Goal: Information Seeking & Learning: Compare options

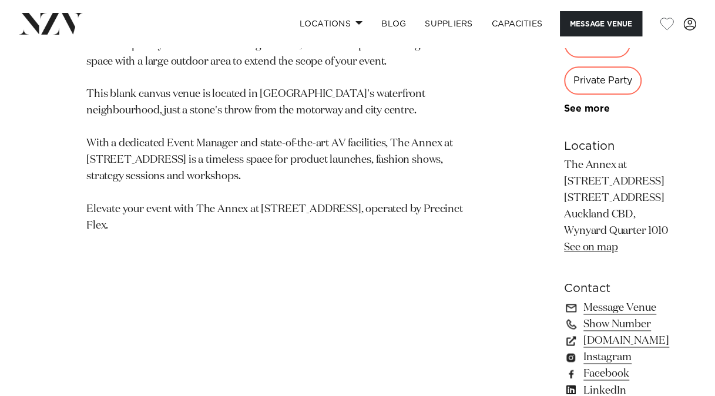
scroll to position [705, 0]
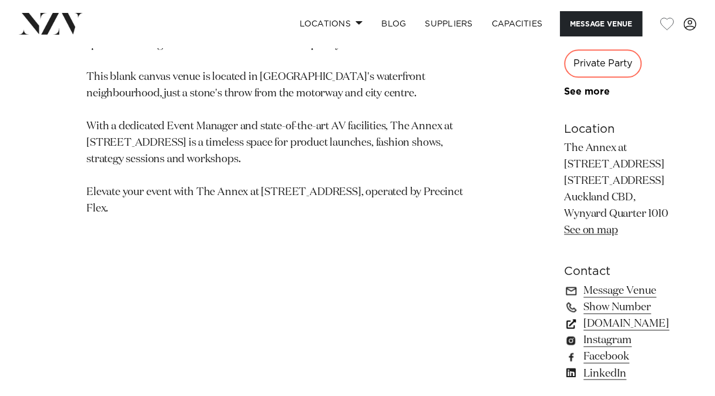
click at [564, 316] on link "[DOMAIN_NAME]" at bounding box center [618, 324] width 109 height 16
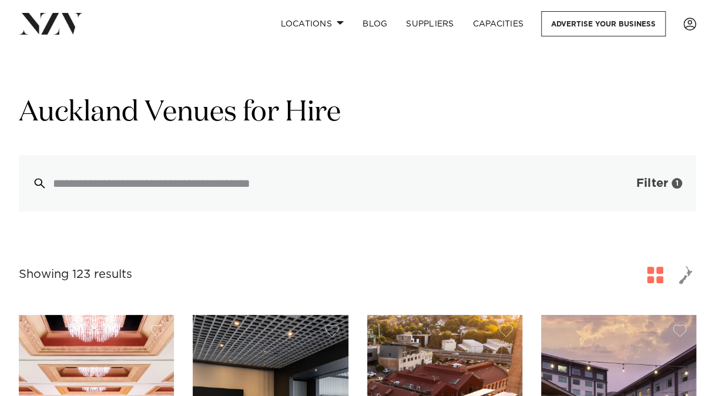
click at [630, 188] on button "Filter 1" at bounding box center [648, 183] width 98 height 56
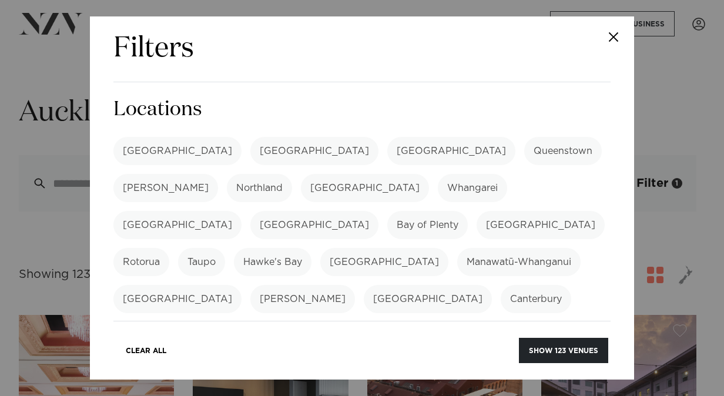
click at [611, 47] on button "Close" at bounding box center [613, 36] width 41 height 41
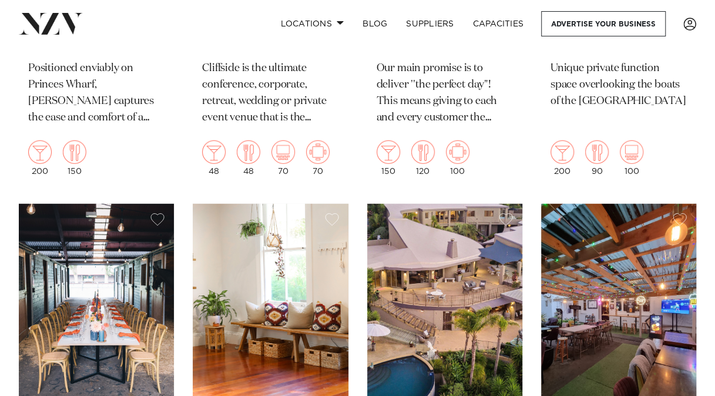
scroll to position [12280, 0]
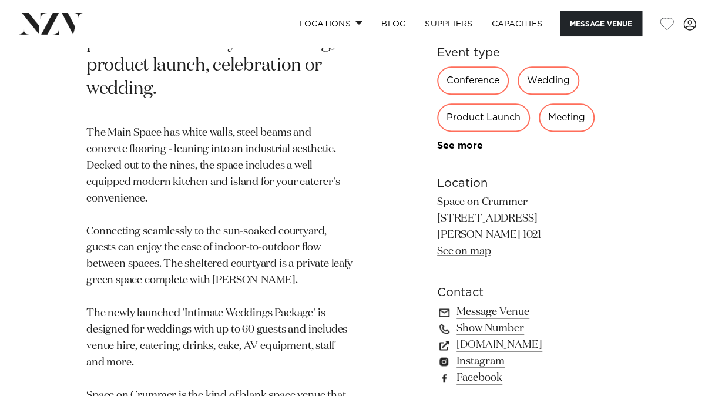
scroll to position [705, 0]
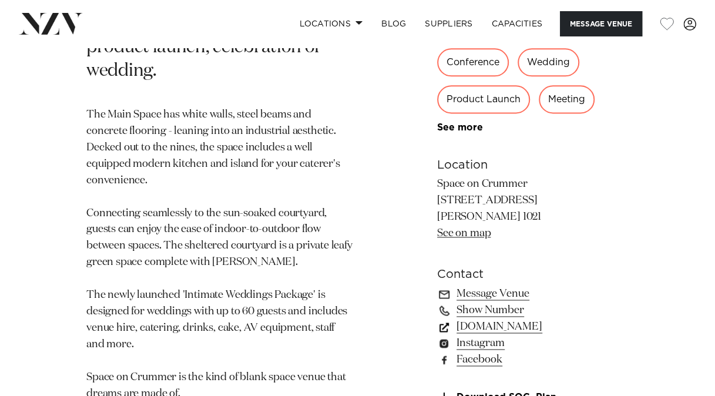
click at [518, 318] on link "spaceoncrummer.co.nz" at bounding box center [533, 326] width 192 height 16
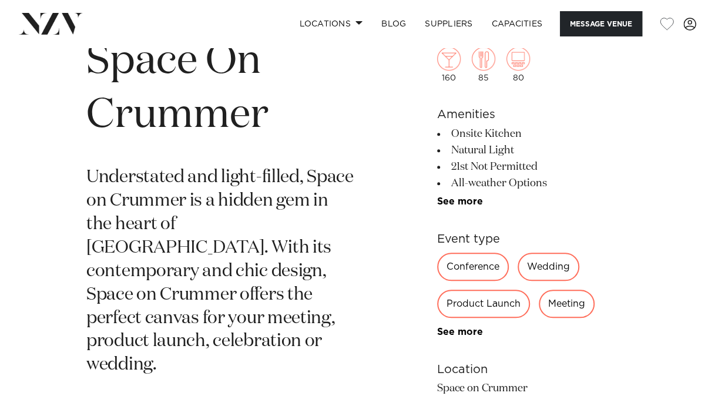
scroll to position [176, 0]
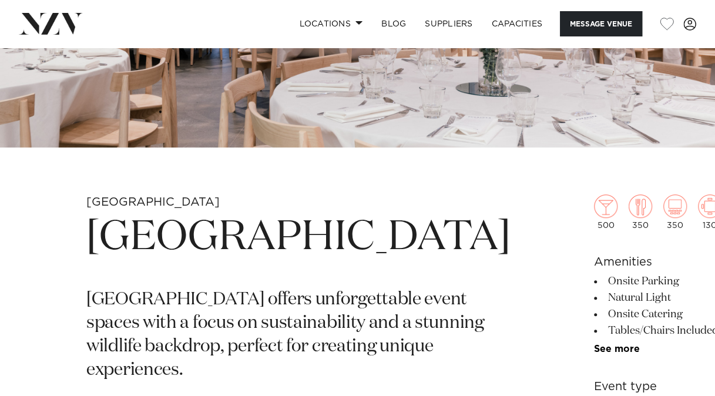
scroll to position [353, 0]
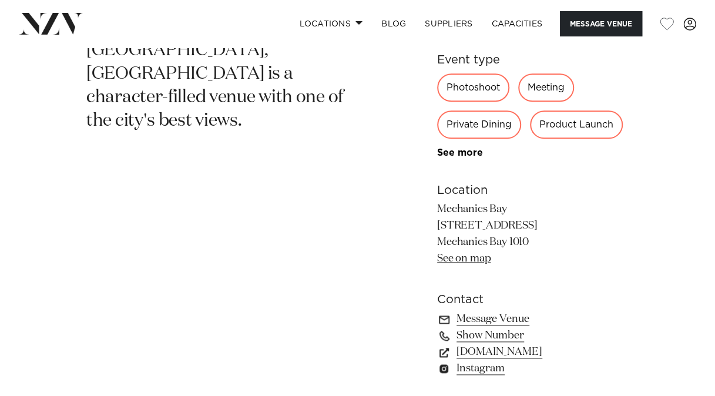
scroll to position [646, 0]
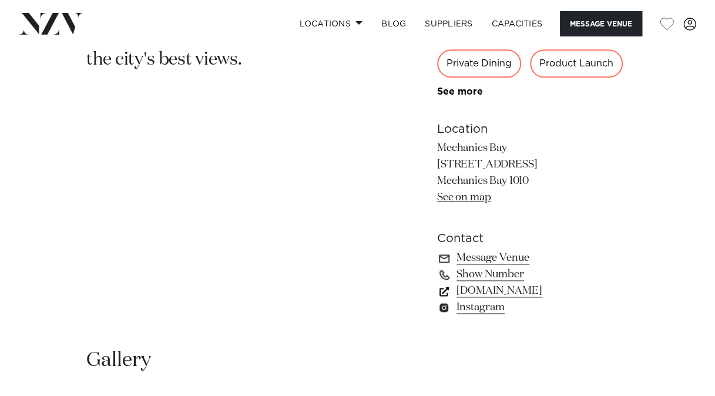
click at [496, 288] on link "mechanicsbay.co.nz" at bounding box center [533, 291] width 192 height 16
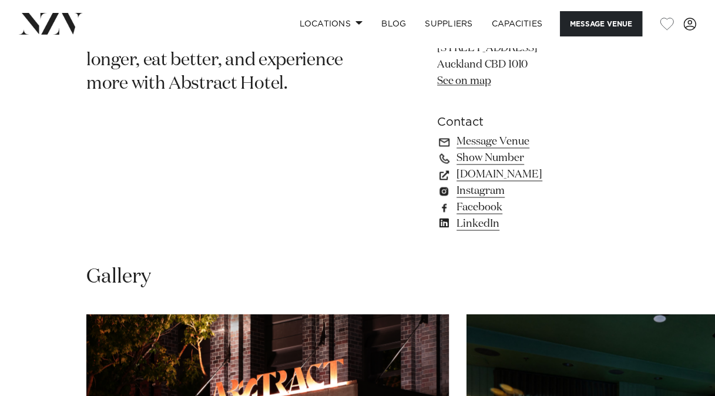
scroll to position [764, 0]
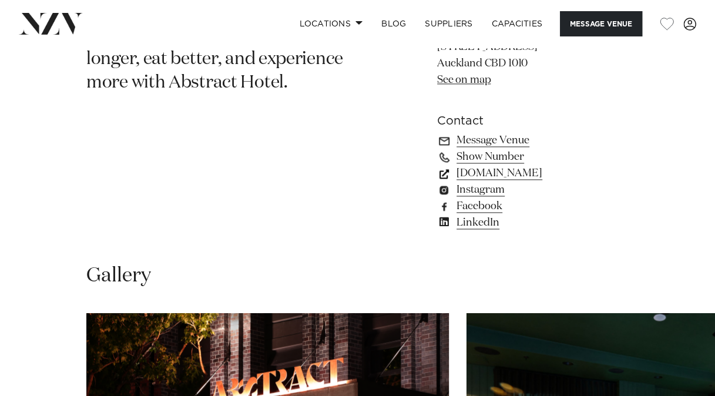
click at [522, 170] on link "abstracthotel.co.nz" at bounding box center [533, 173] width 192 height 16
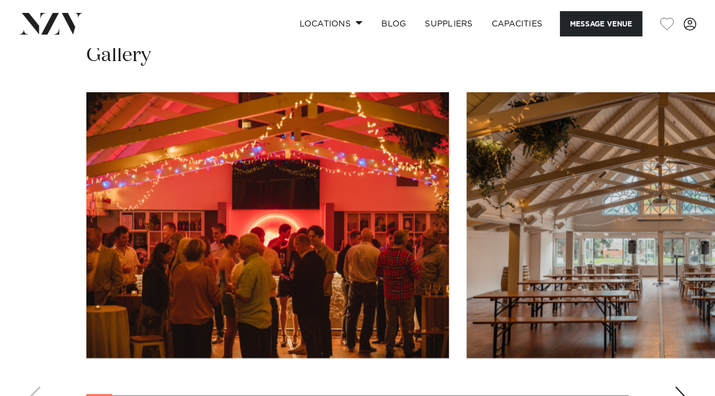
scroll to position [1116, 0]
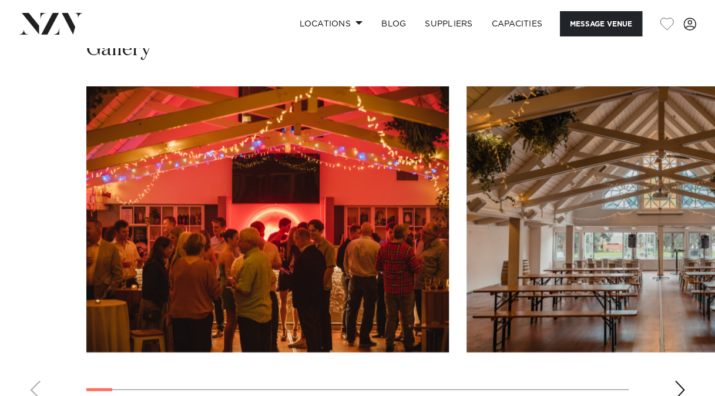
click at [678, 381] on div "Next slide" at bounding box center [680, 390] width 12 height 19
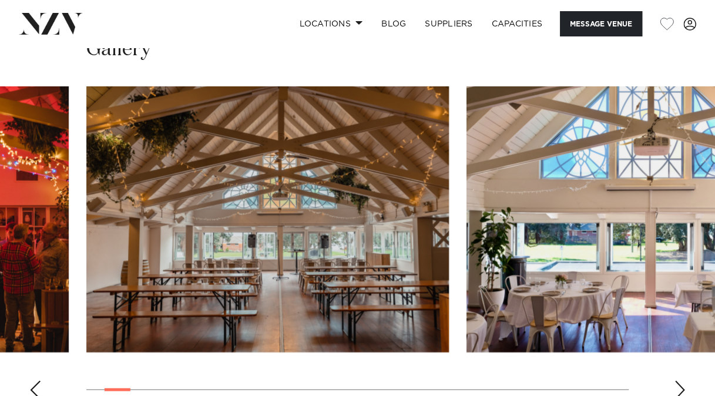
click at [678, 381] on div "Next slide" at bounding box center [680, 390] width 12 height 19
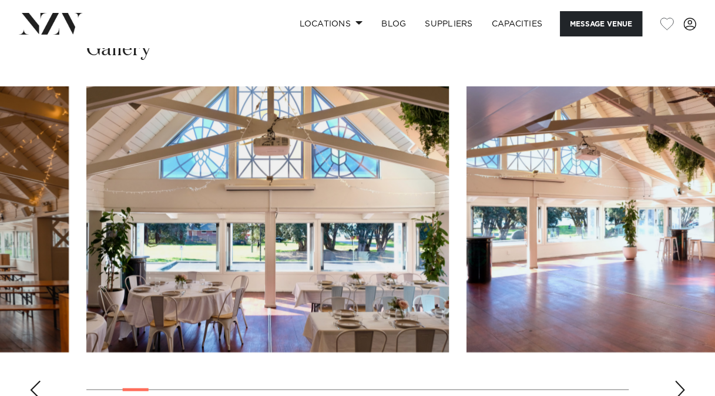
click at [678, 381] on div "Next slide" at bounding box center [680, 390] width 12 height 19
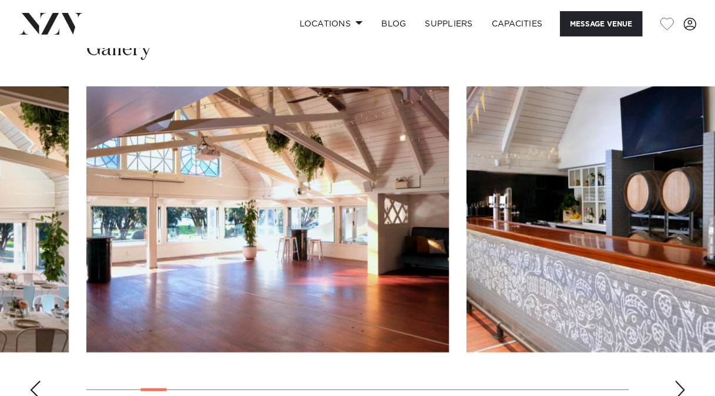
click at [678, 381] on div "Next slide" at bounding box center [680, 390] width 12 height 19
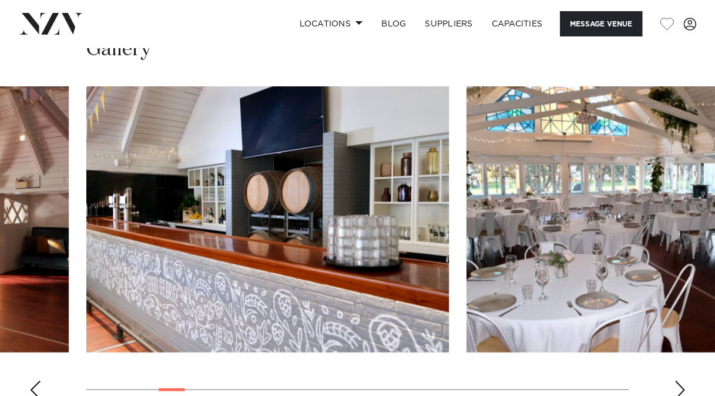
click at [649, 361] on swiper-container at bounding box center [357, 247] width 715 height 323
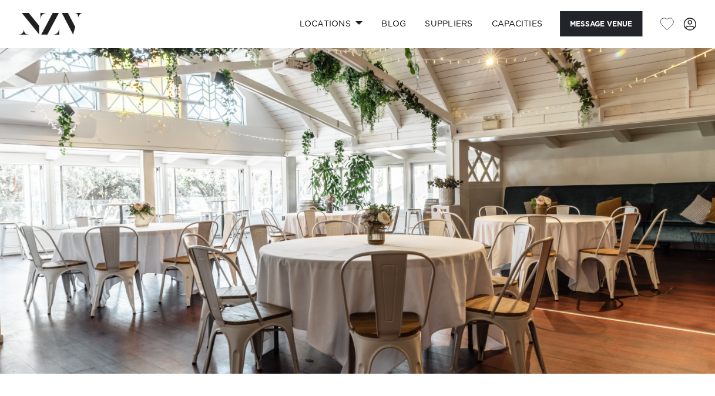
scroll to position [0, 0]
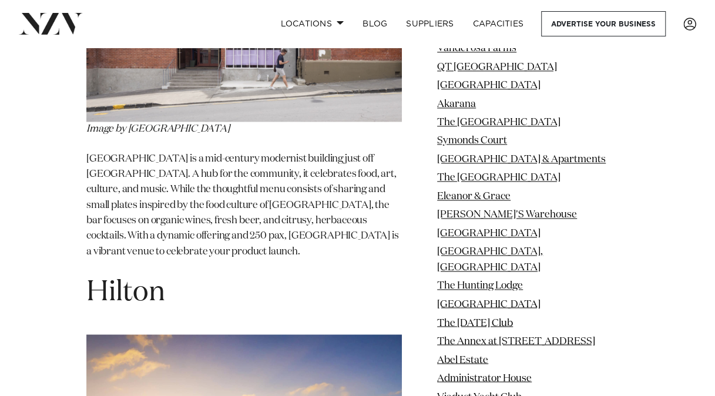
scroll to position [13658, 0]
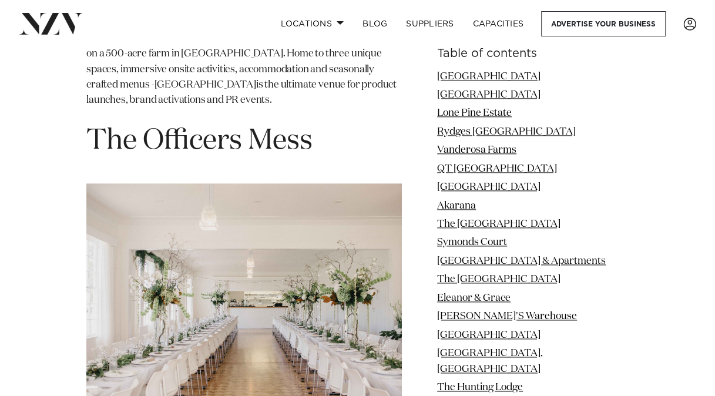
scroll to position [11397, 0]
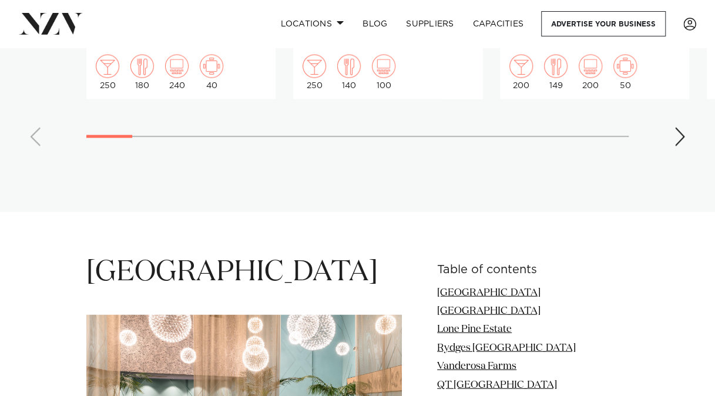
scroll to position [1234, 0]
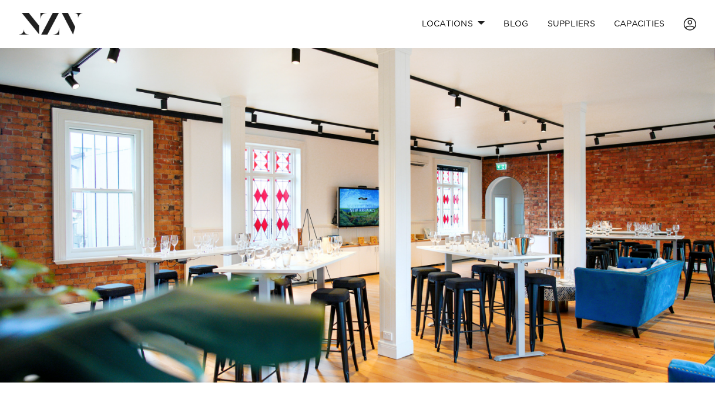
click at [637, 261] on img at bounding box center [357, 215] width 715 height 335
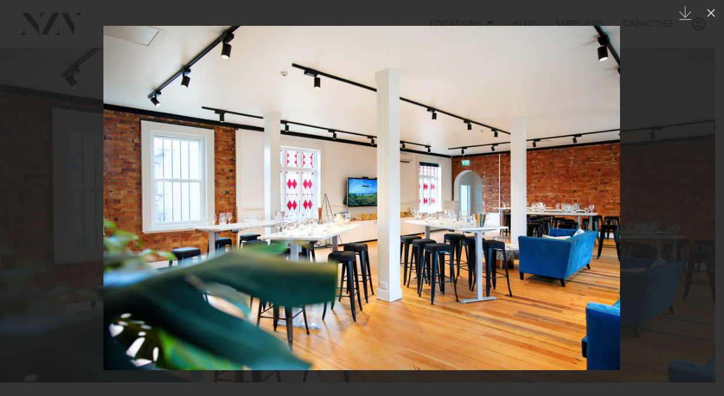
click at [606, 212] on img at bounding box center [361, 198] width 516 height 344
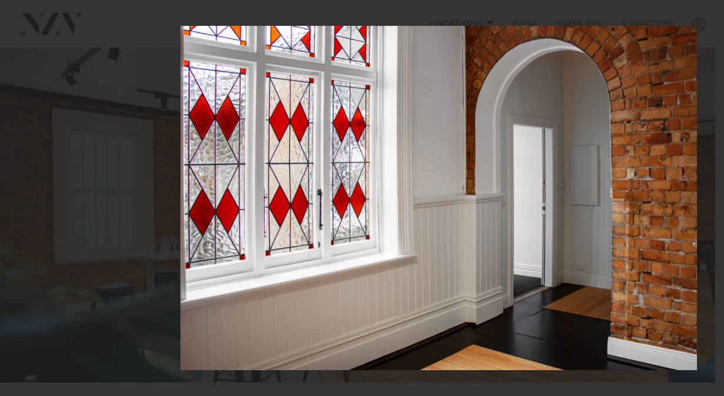
drag, startPoint x: 686, startPoint y: 218, endPoint x: -2, endPoint y: 146, distance: 692.4
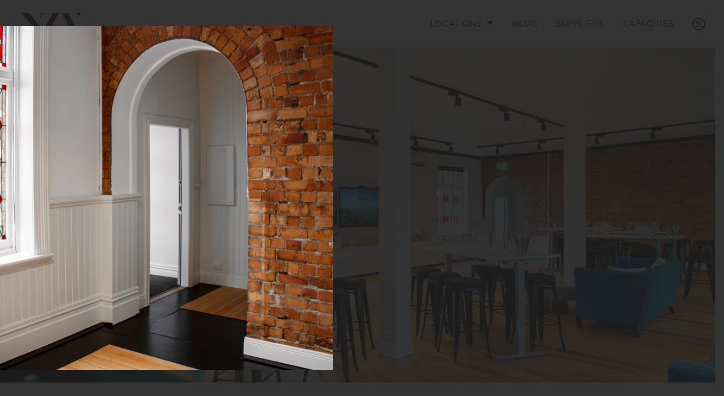
drag, startPoint x: 515, startPoint y: 184, endPoint x: 93, endPoint y: 199, distance: 422.1
click at [93, 199] on img at bounding box center [75, 198] width 516 height 344
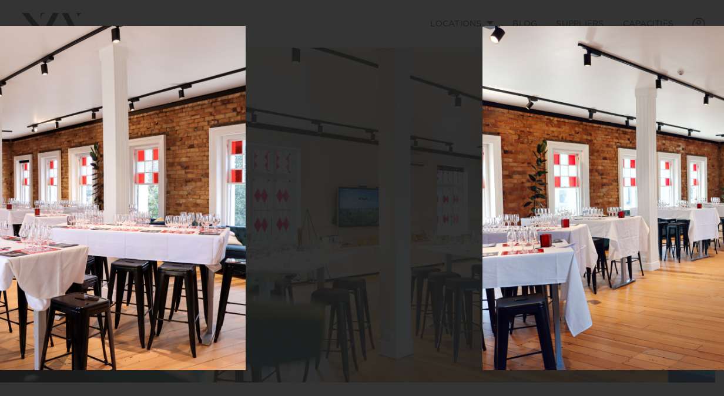
drag, startPoint x: 602, startPoint y: 200, endPoint x: 138, endPoint y: 182, distance: 463.9
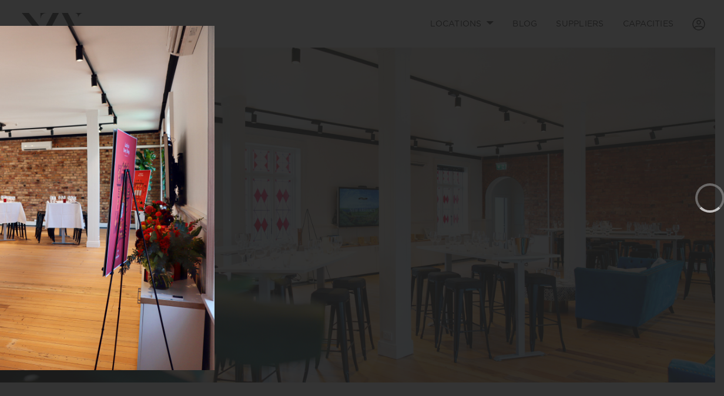
drag, startPoint x: 519, startPoint y: 212, endPoint x: 69, endPoint y: 197, distance: 449.7
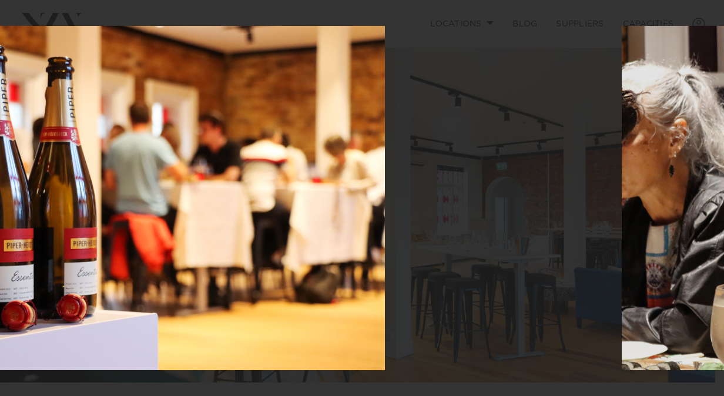
drag, startPoint x: 586, startPoint y: 240, endPoint x: 241, endPoint y: 224, distance: 345.8
click at [241, 224] on img at bounding box center [126, 198] width 516 height 344
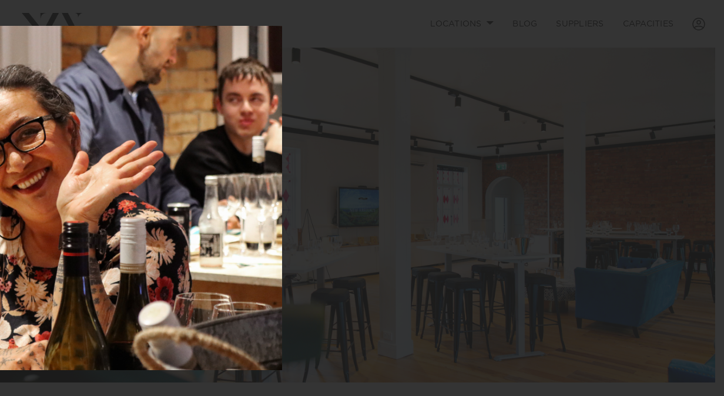
drag, startPoint x: 481, startPoint y: 250, endPoint x: 132, endPoint y: 233, distance: 349.4
click at [132, 233] on img at bounding box center [24, 198] width 516 height 344
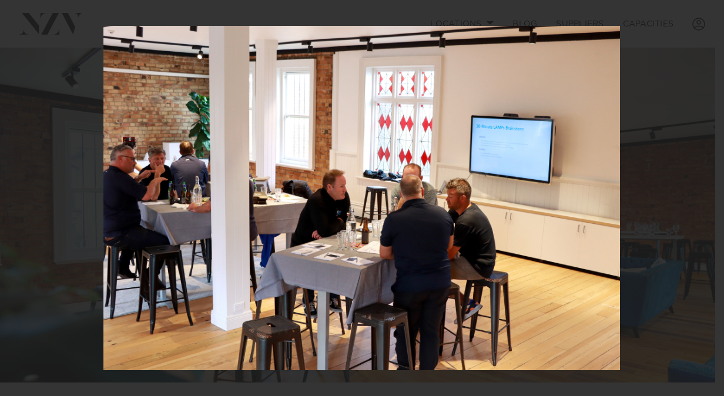
click at [674, 16] on div at bounding box center [362, 198] width 724 height 396
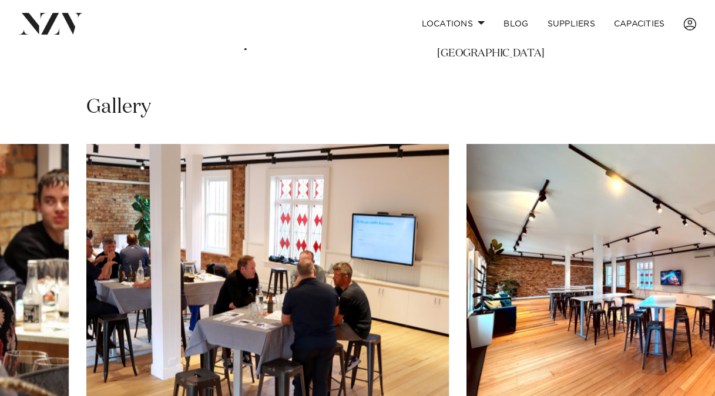
scroll to position [764, 0]
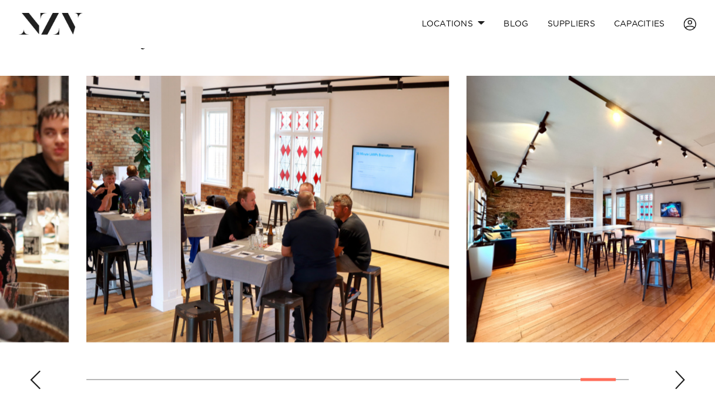
click at [684, 374] on div "Next slide" at bounding box center [680, 379] width 12 height 19
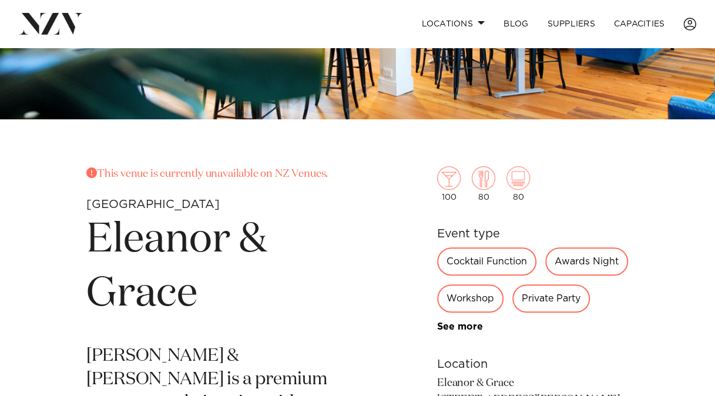
scroll to position [0, 0]
